Goal: Answer question/provide support: Share knowledge or assist other users

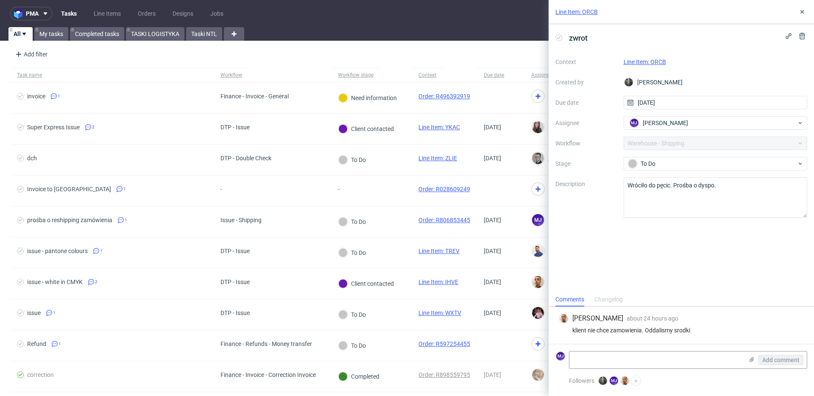
click at [578, 331] on div "klient nie chce zamowienia. Oddalismy srodki" at bounding box center [681, 330] width 245 height 7
drag, startPoint x: 578, startPoint y: 331, endPoint x: 703, endPoint y: 331, distance: 124.6
click at [703, 331] on div "klient nie chce zamowienia. Oddalismy srodki" at bounding box center [681, 330] width 245 height 7
copy div "klient nie chce zamowienia. Oddalismy srodki"
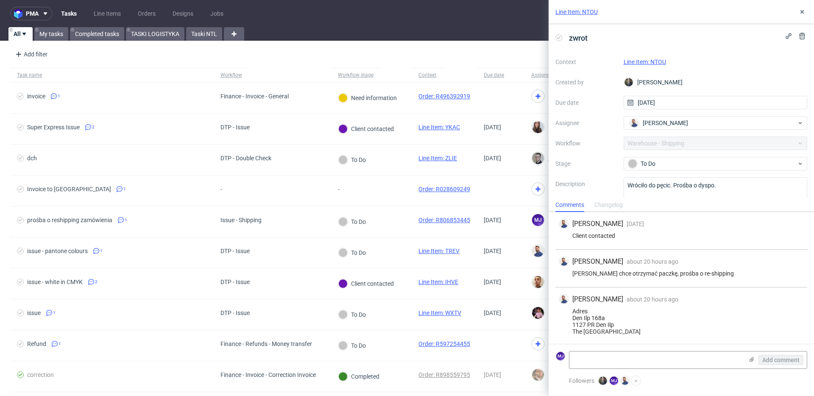
scroll to position [1, 0]
click at [576, 272] on div "Klien chce otrzymać paczkę, prośba o re-shipping" at bounding box center [681, 272] width 245 height 7
drag, startPoint x: 576, startPoint y: 272, endPoint x: 691, endPoint y: 270, distance: 115.3
click at [691, 270] on div "Klien chce otrzymać paczkę, prośba o re-shipping" at bounding box center [681, 272] width 245 height 7
copy div "Klien chce otrzymać paczkę, prośba o re-shipping"
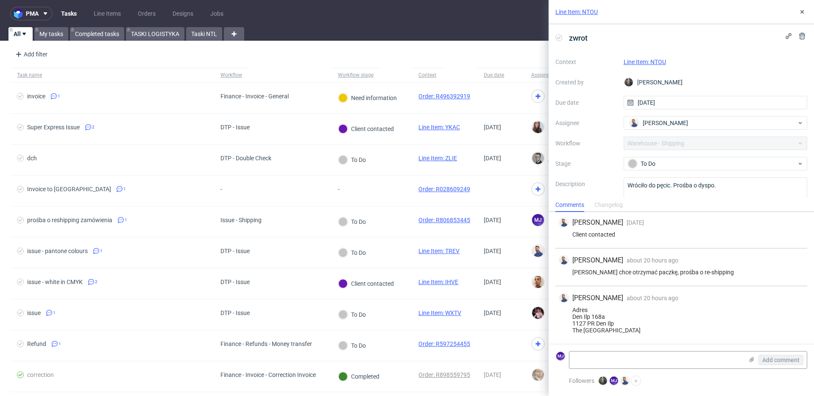
click at [576, 316] on div "Adres Den Ilp 168a 1127 PR Den Ilp The Netherlands" at bounding box center [681, 319] width 245 height 27
drag, startPoint x: 576, startPoint y: 316, endPoint x: 612, endPoint y: 329, distance: 38.5
click at [612, 329] on div "Adres Den Ilp 168a 1127 PR Den Ilp The Netherlands" at bounding box center [681, 319] width 245 height 27
copy div "Den Ilp 168a 1127 PR Den Ilp The Netherlands"
click at [657, 61] on link "Line Item: NTOU" at bounding box center [644, 61] width 42 height 7
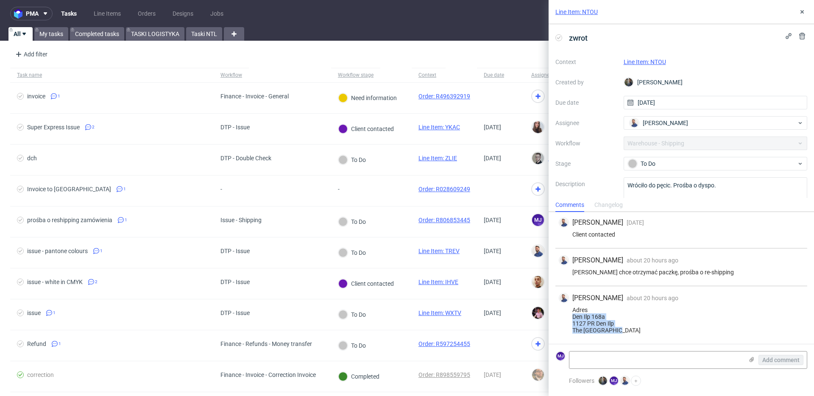
click at [640, 63] on link "Line Item: NTOU" at bounding box center [644, 61] width 42 height 7
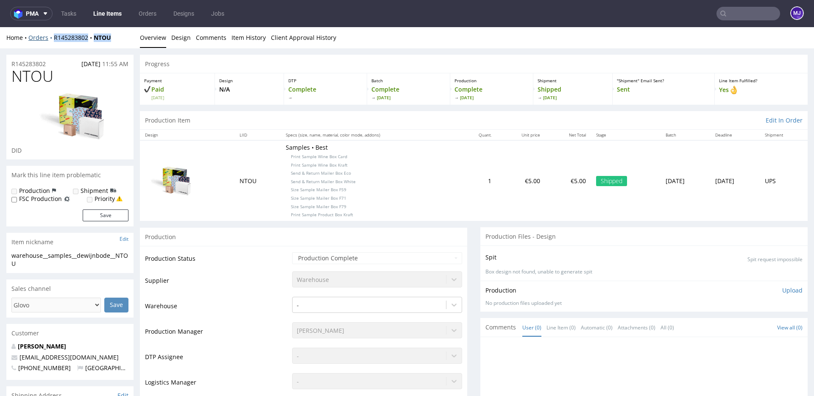
drag, startPoint x: 116, startPoint y: 36, endPoint x: 52, endPoint y: 36, distance: 63.6
click at [52, 36] on div "Home Orders R145283802 NTOU" at bounding box center [69, 37] width 127 height 8
copy div "R145283802 NTOU"
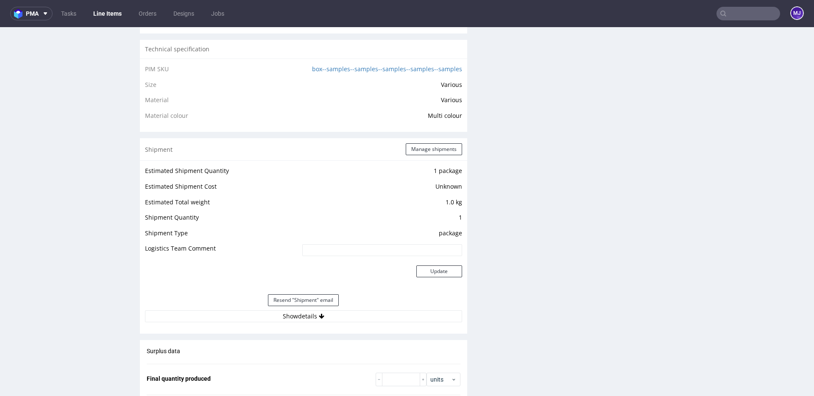
scroll to position [830, 0]
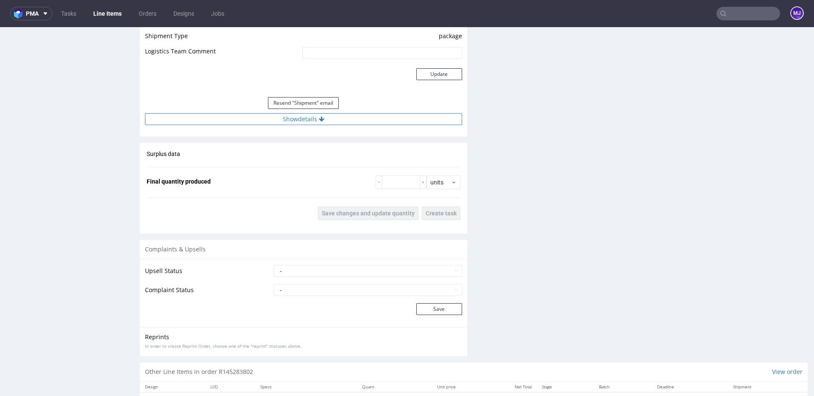
click at [301, 120] on button "Show details" at bounding box center [303, 119] width 317 height 12
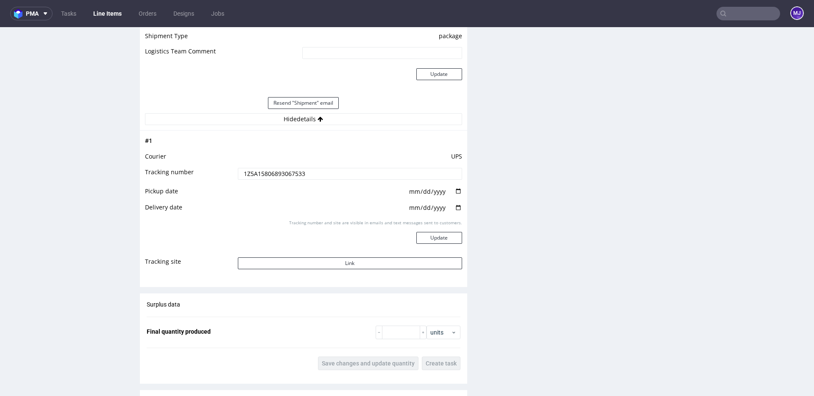
click at [281, 171] on input "1Z5A15806893067533" at bounding box center [350, 174] width 224 height 12
click at [328, 257] on button "Link" at bounding box center [350, 263] width 224 height 12
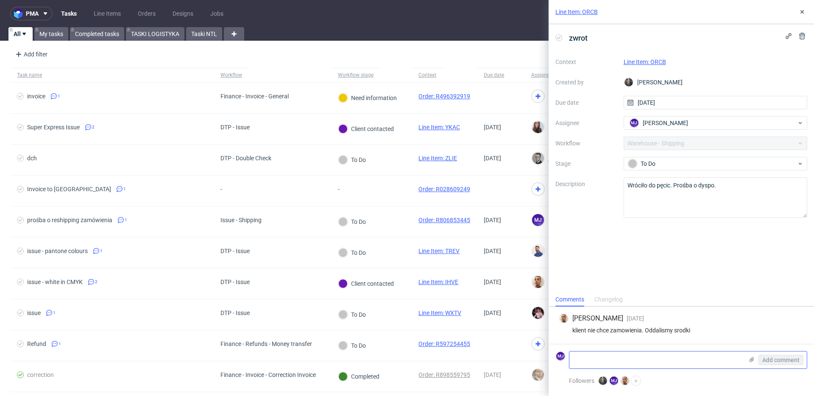
click at [624, 358] on textarea at bounding box center [656, 359] width 174 height 17
type textarea "ok"
click at [770, 361] on span "Add comment" at bounding box center [780, 360] width 37 height 6
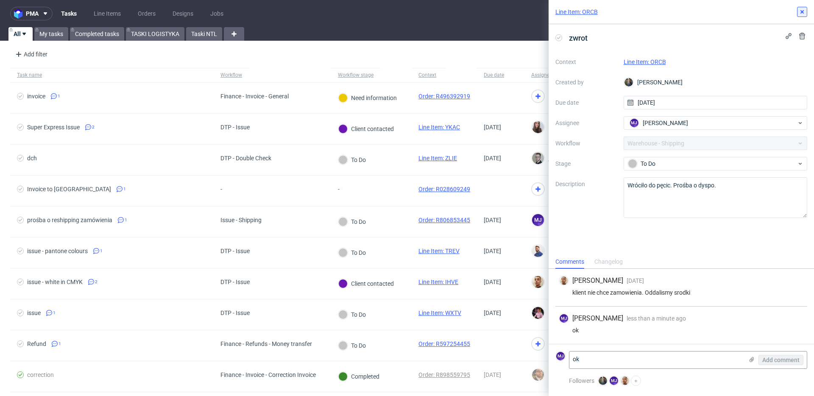
click at [803, 11] on icon at bounding box center [801, 11] width 7 height 7
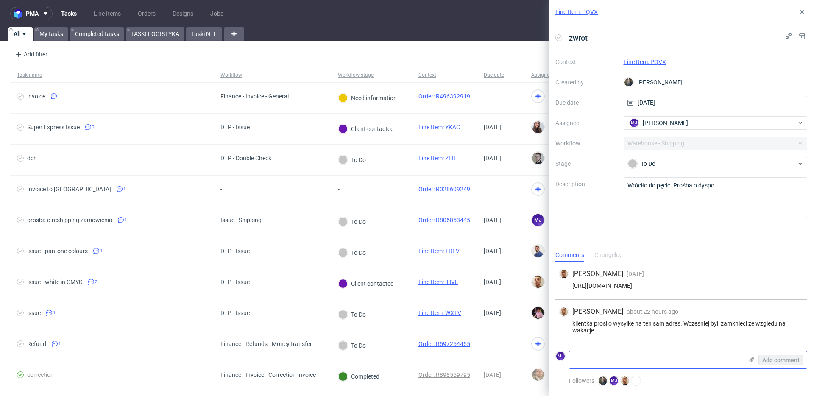
click at [613, 361] on textarea at bounding box center [656, 359] width 174 height 17
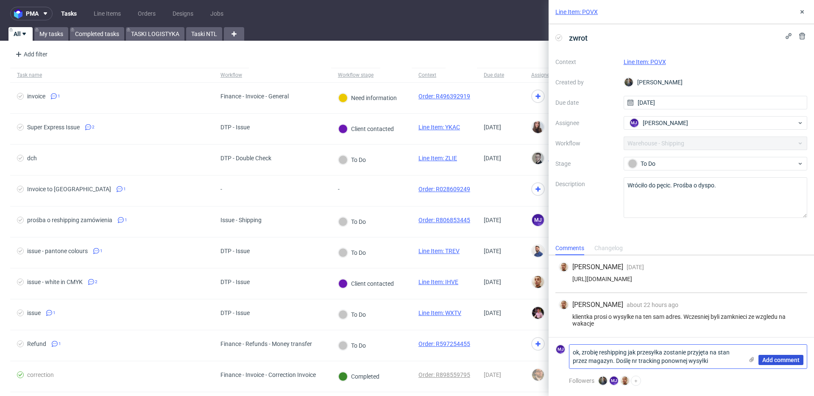
type textarea "ok, zrobię reshipping jak przesyłka zostanie przyjęta na stan przez magazyn. Do…"
click at [773, 359] on span "Add comment" at bounding box center [780, 360] width 37 height 6
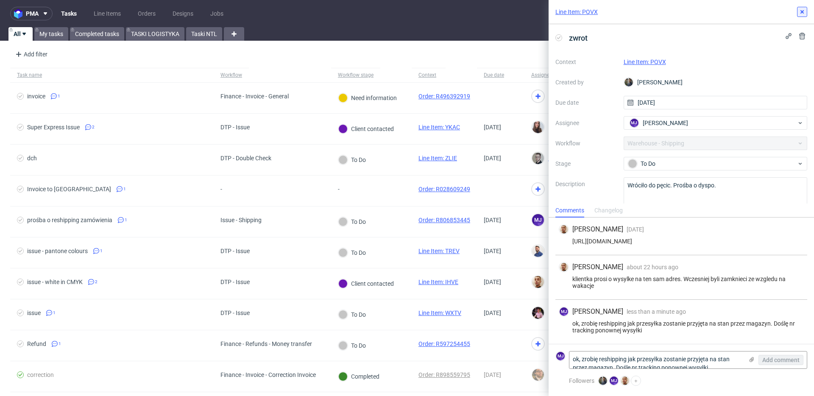
click at [804, 13] on icon at bounding box center [801, 11] width 7 height 7
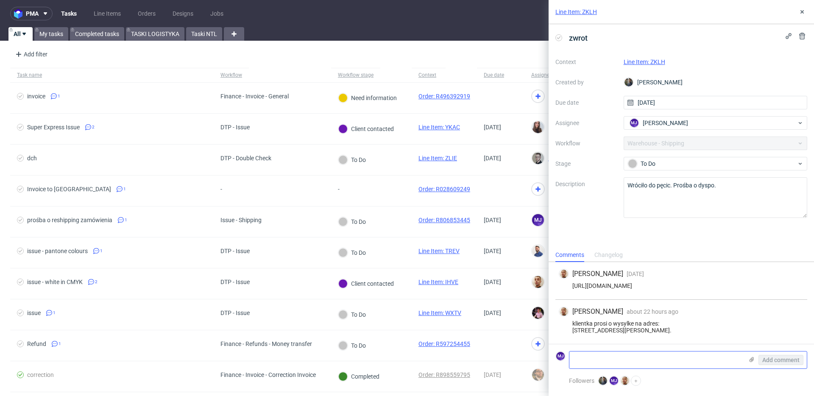
click at [590, 365] on textarea at bounding box center [656, 359] width 174 height 17
paste textarea "ok, zrobię reshipping jak przesyłka zostanie przyjęta na stan przez magazyn. Do…"
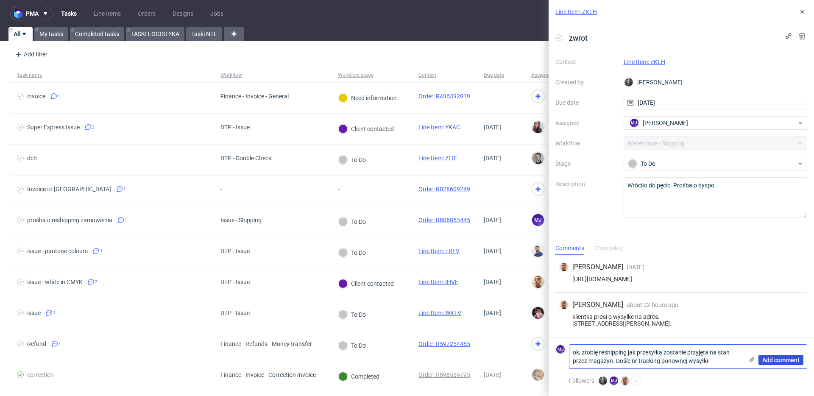
type textarea "ok, zrobię reshipping jak przesyłka zostanie przyjęta na stan przez magazyn. Do…"
click at [777, 362] on span "Add comment" at bounding box center [780, 360] width 37 height 6
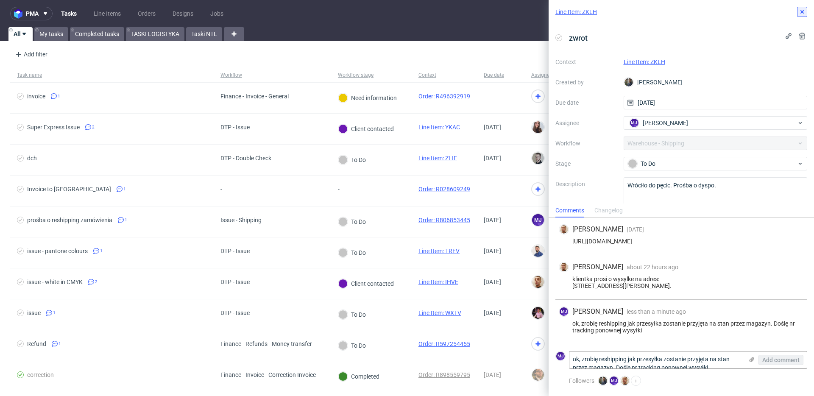
click at [803, 12] on icon at bounding box center [801, 11] width 7 height 7
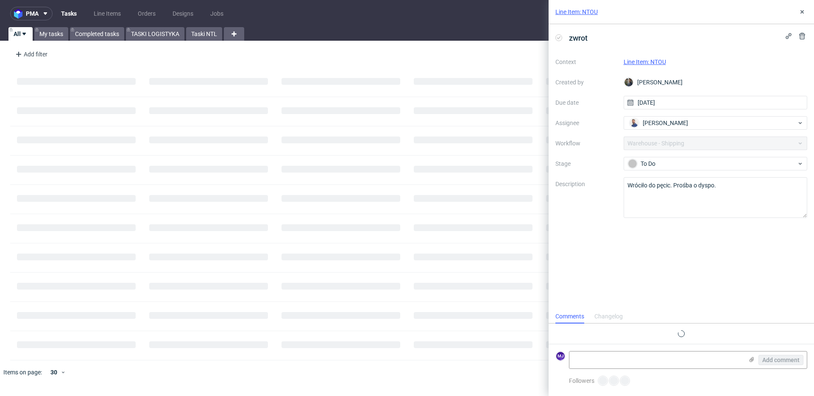
scroll to position [1, 0]
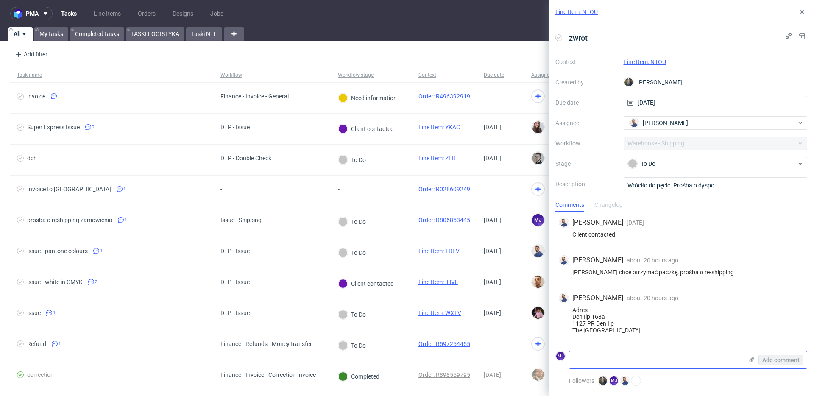
click at [633, 353] on textarea at bounding box center [656, 359] width 174 height 17
paste textarea "ok, zrobię reshipping jak przesyłka zostanie przyjęta na stan przez magazyn. Do…"
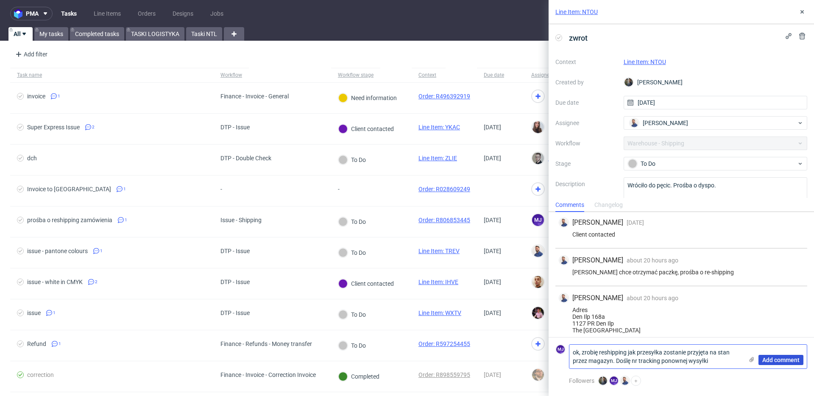
type textarea "ok, zrobię reshipping jak przesyłka zostanie przyjęta na stan przez magazyn. Do…"
click at [788, 363] on span "Add comment" at bounding box center [780, 360] width 37 height 6
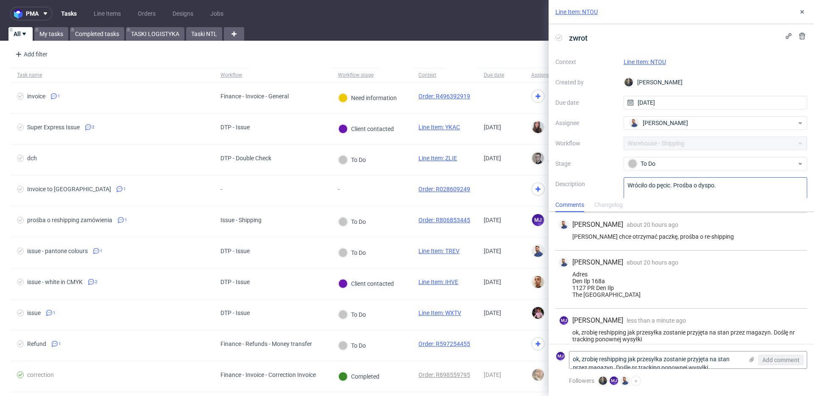
scroll to position [46, 0]
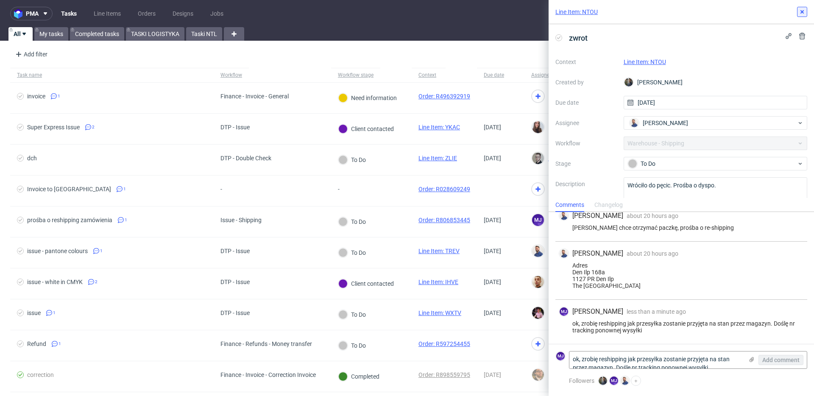
click at [798, 14] on button at bounding box center [802, 12] width 10 height 10
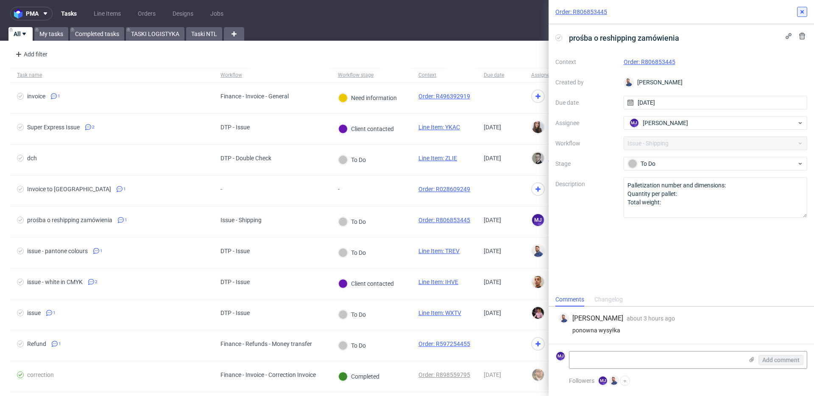
click at [802, 13] on icon at bounding box center [801, 11] width 7 height 7
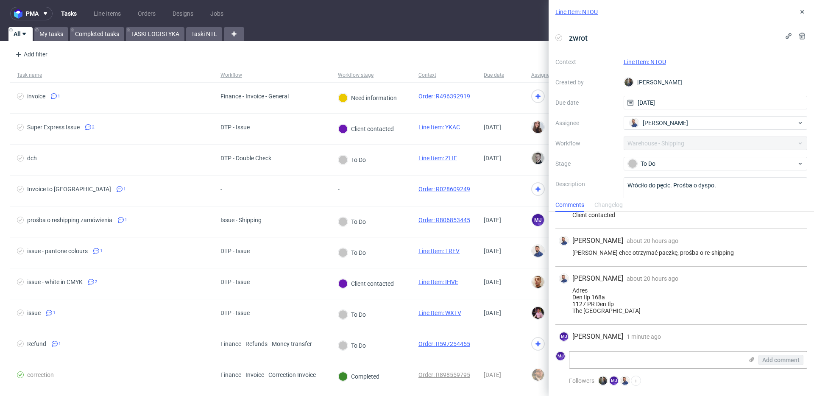
scroll to position [46, 0]
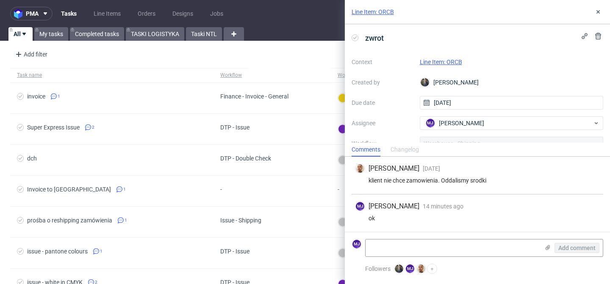
click at [453, 61] on link "Line Item: ORCB" at bounding box center [441, 61] width 42 height 7
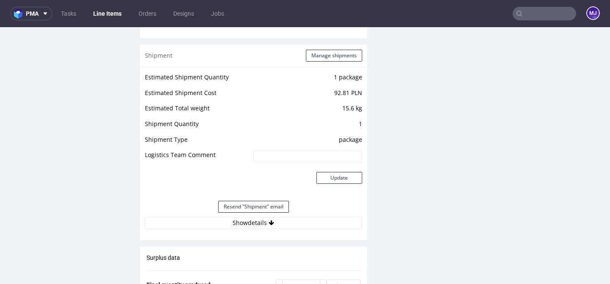
scroll to position [854, 0]
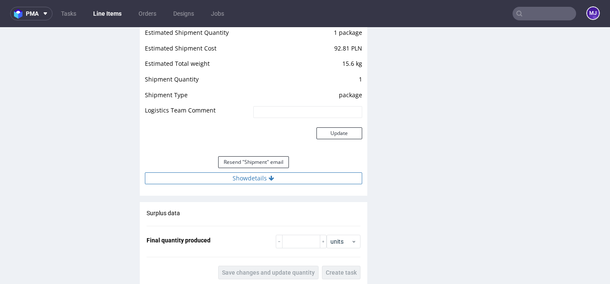
click at [228, 178] on button "Show details" at bounding box center [253, 178] width 217 height 12
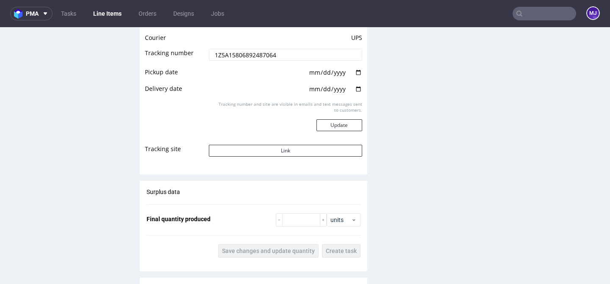
scroll to position [1032, 0]
click at [253, 146] on button "Link" at bounding box center [285, 150] width 153 height 12
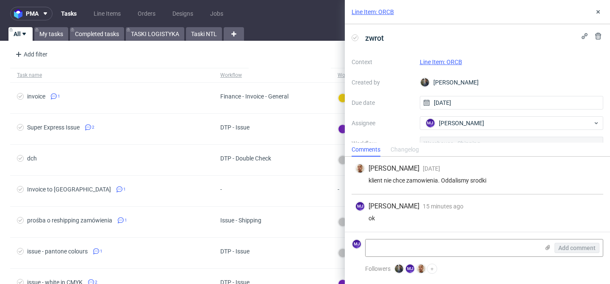
click at [442, 61] on link "Line Item: ORCB" at bounding box center [441, 61] width 42 height 7
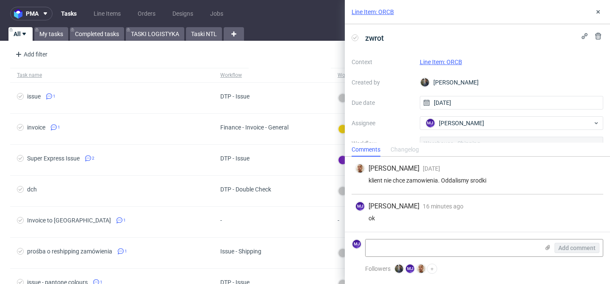
click at [430, 64] on link "Line Item: ORCB" at bounding box center [441, 61] width 42 height 7
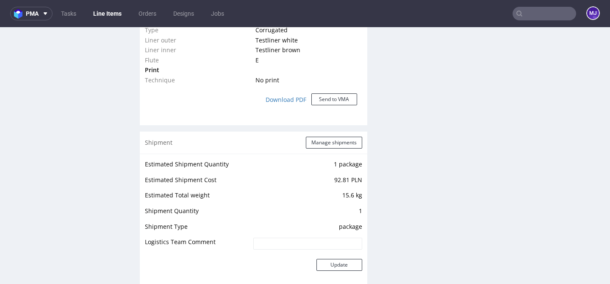
scroll to position [934, 0]
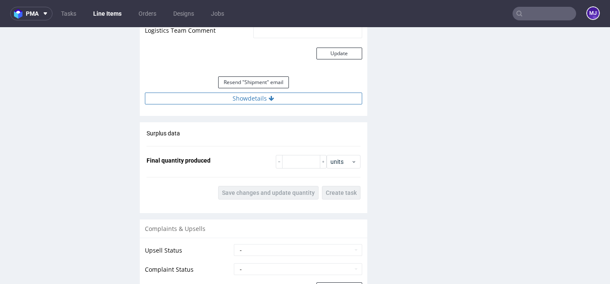
click at [265, 100] on button "Show details" at bounding box center [253, 98] width 217 height 12
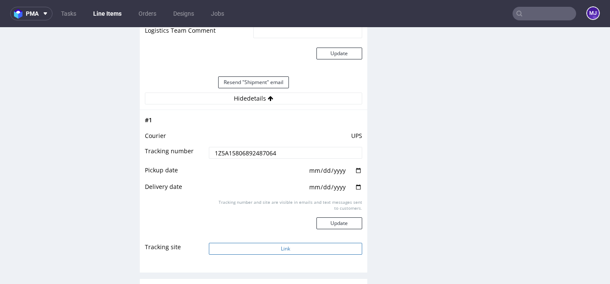
click at [275, 246] on button "Link" at bounding box center [285, 248] width 153 height 12
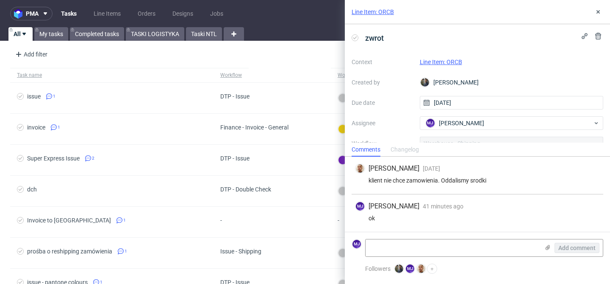
click at [425, 63] on link "Line Item: ORCB" at bounding box center [441, 61] width 42 height 7
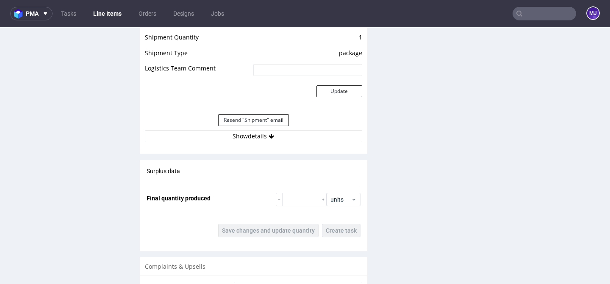
scroll to position [942, 0]
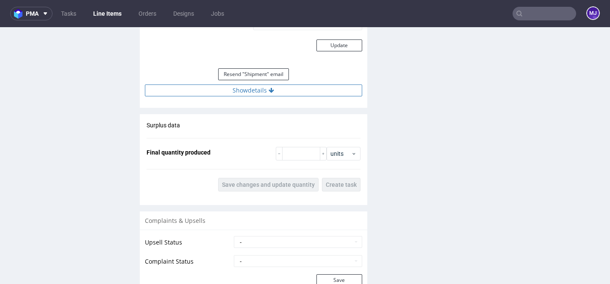
click at [255, 90] on button "Show details" at bounding box center [253, 90] width 217 height 12
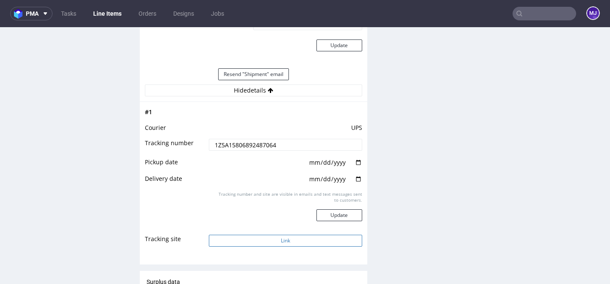
click at [282, 241] on button "Link" at bounding box center [285, 240] width 153 height 12
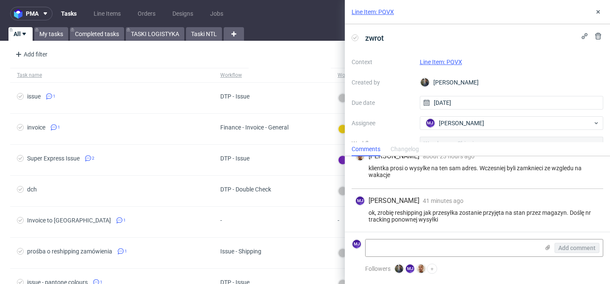
scroll to position [50, 0]
click at [433, 61] on link "Line Item: PQVX" at bounding box center [441, 61] width 42 height 7
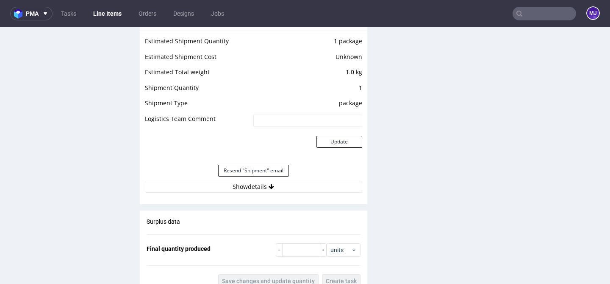
scroll to position [812, 0]
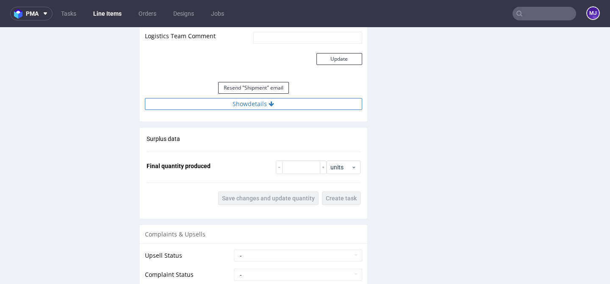
click at [250, 103] on button "Show details" at bounding box center [253, 104] width 217 height 12
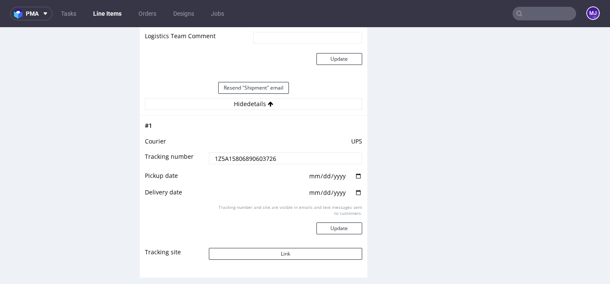
click at [245, 158] on input "1Z5A15806890603726" at bounding box center [285, 158] width 153 height 12
click at [296, 251] on button "Link" at bounding box center [285, 254] width 153 height 12
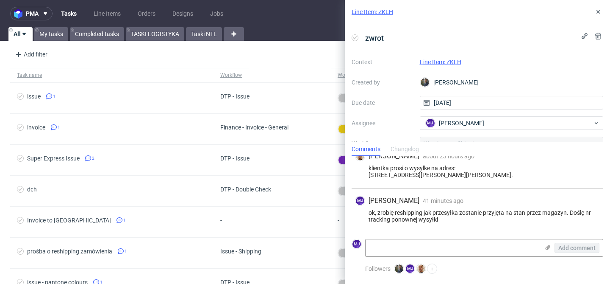
scroll to position [50, 0]
click at [445, 59] on link "Line Item: ZKLH" at bounding box center [441, 61] width 42 height 7
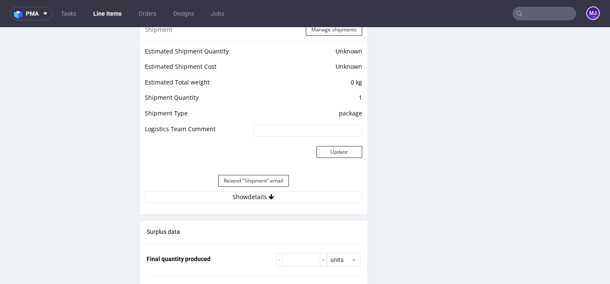
scroll to position [834, 0]
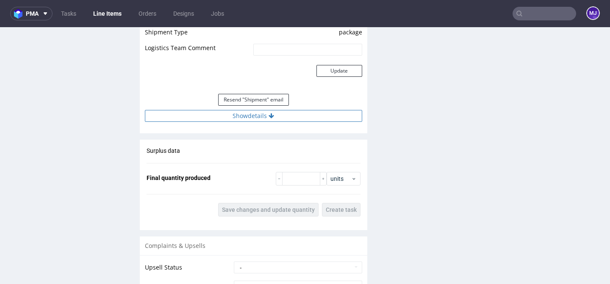
click at [267, 119] on button "Show details" at bounding box center [253, 116] width 217 height 12
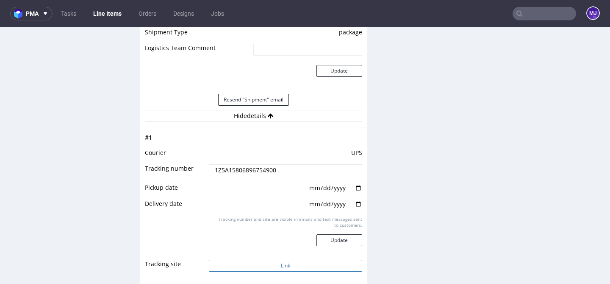
click at [278, 263] on button "Link" at bounding box center [285, 265] width 153 height 12
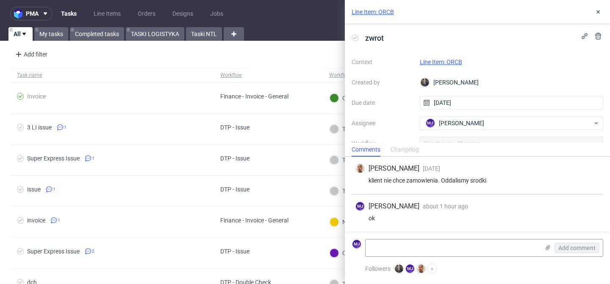
click at [441, 61] on link "Line Item: ORCB" at bounding box center [441, 61] width 42 height 7
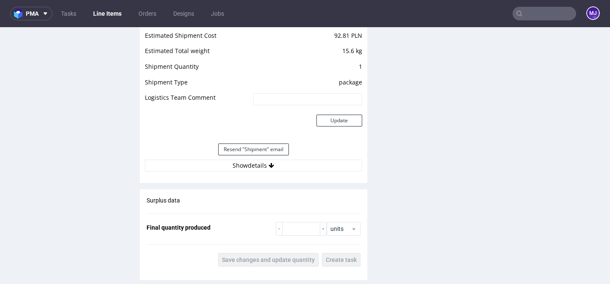
scroll to position [879, 0]
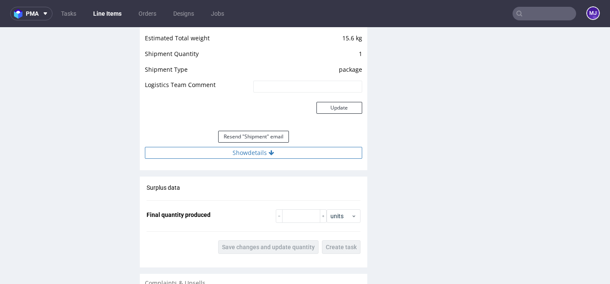
click at [250, 152] on button "Show details" at bounding box center [253, 153] width 217 height 12
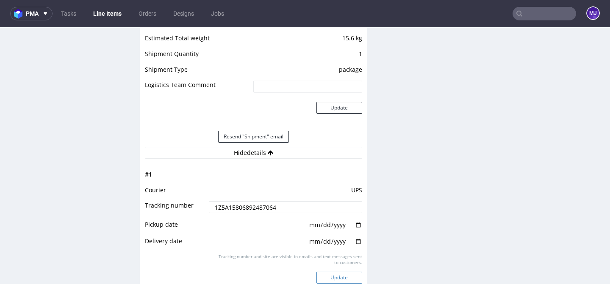
click at [325, 275] on button "Update" at bounding box center [340, 277] width 46 height 12
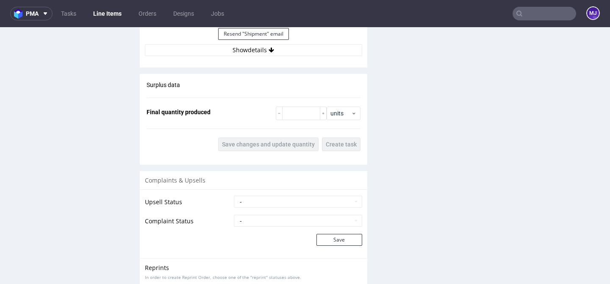
scroll to position [985, 0]
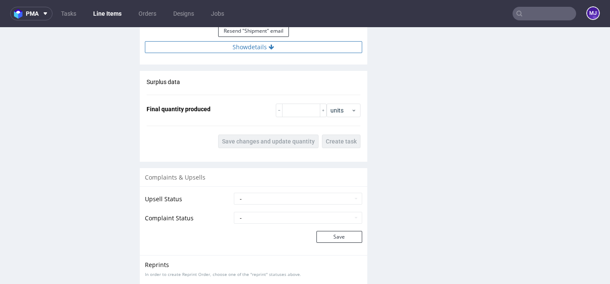
click at [261, 46] on button "Show details" at bounding box center [253, 47] width 217 height 12
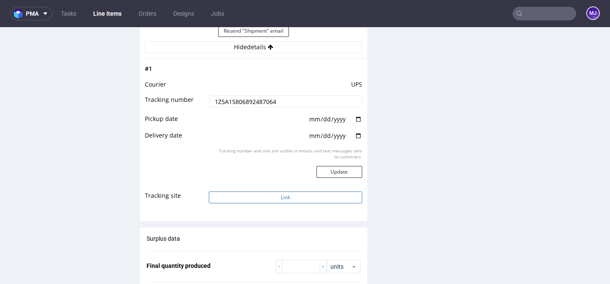
click at [261, 198] on button "Link" at bounding box center [285, 197] width 153 height 12
